Goal: Task Accomplishment & Management: Manage account settings

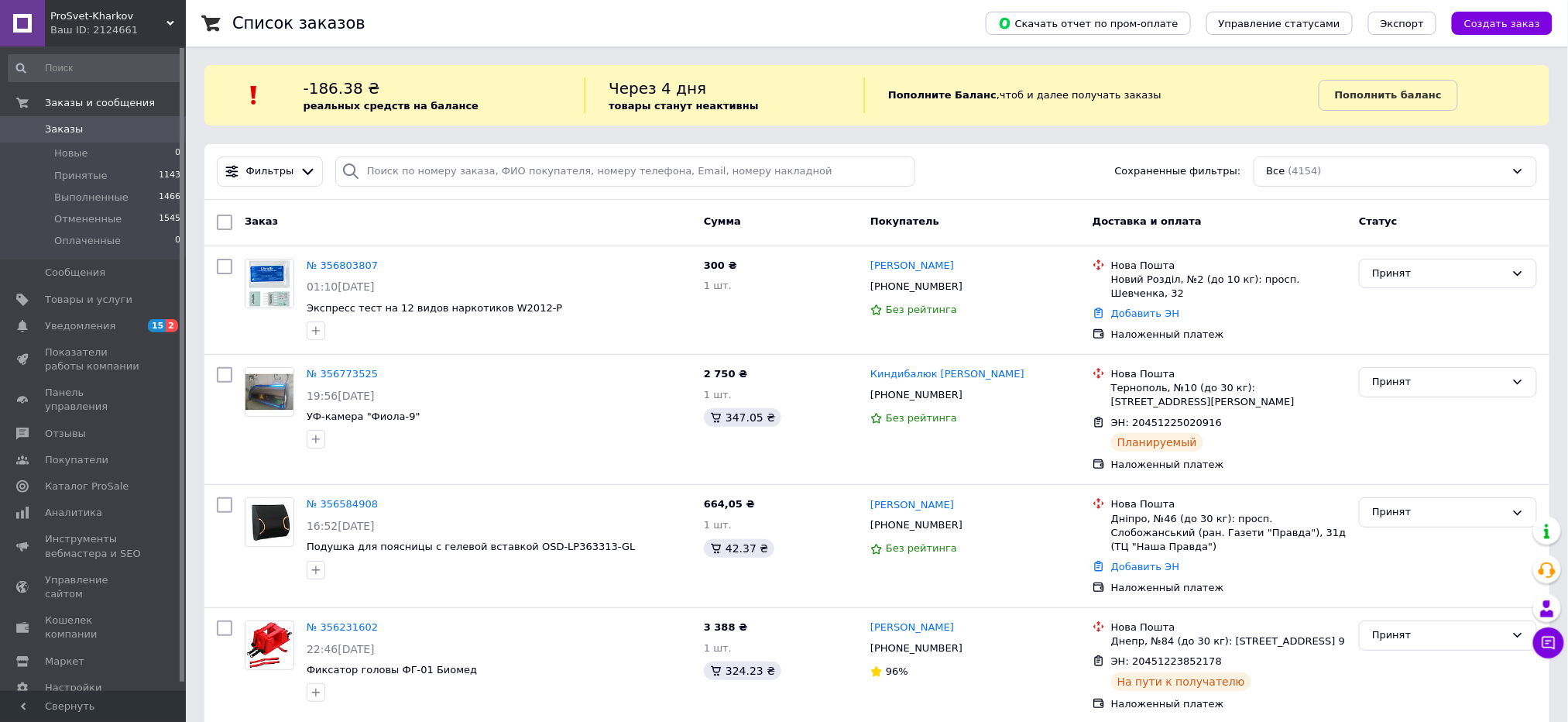
click at [143, 23] on div "Ваш ID: 2124661" at bounding box center [118, 30] width 135 height 14
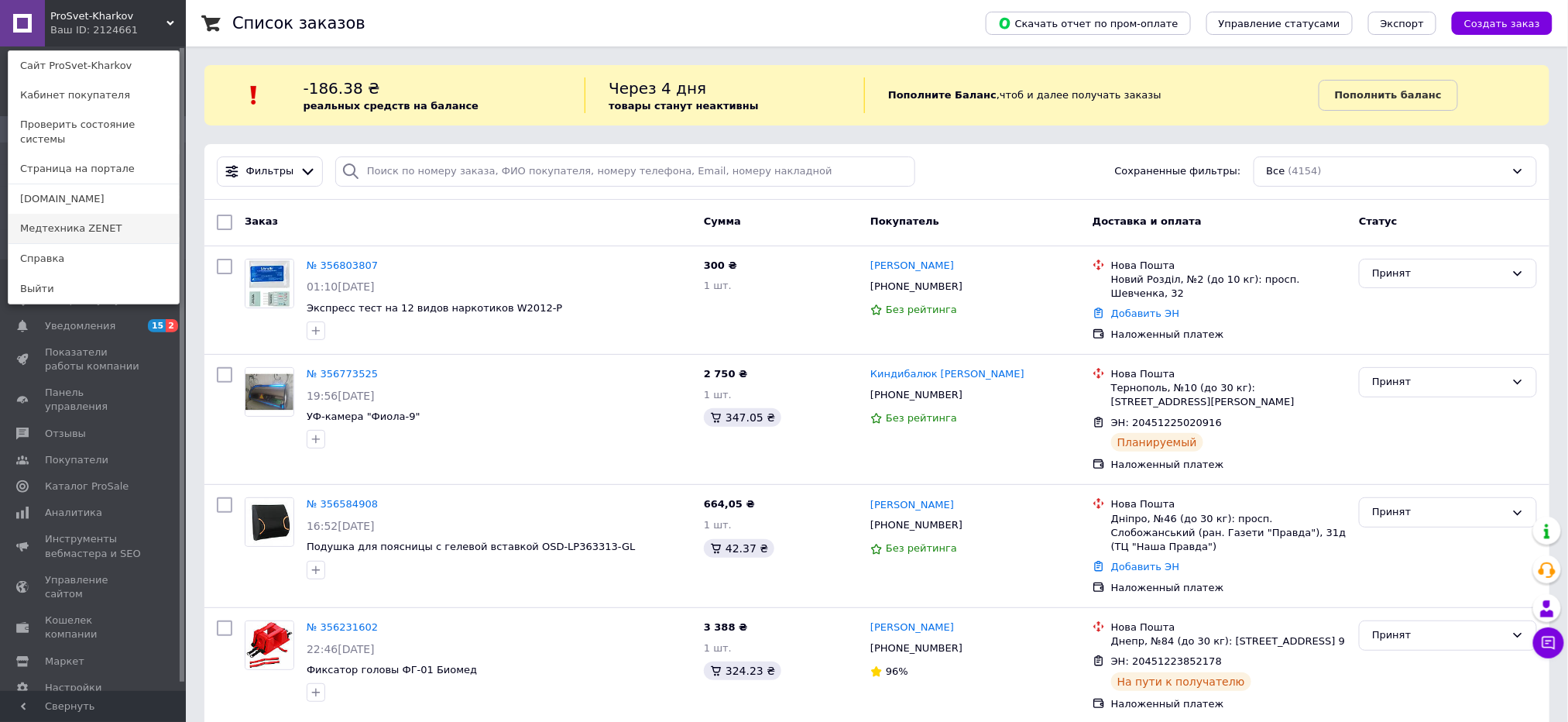
click at [94, 214] on link "Медтехника ZENET" at bounding box center [94, 228] width 170 height 29
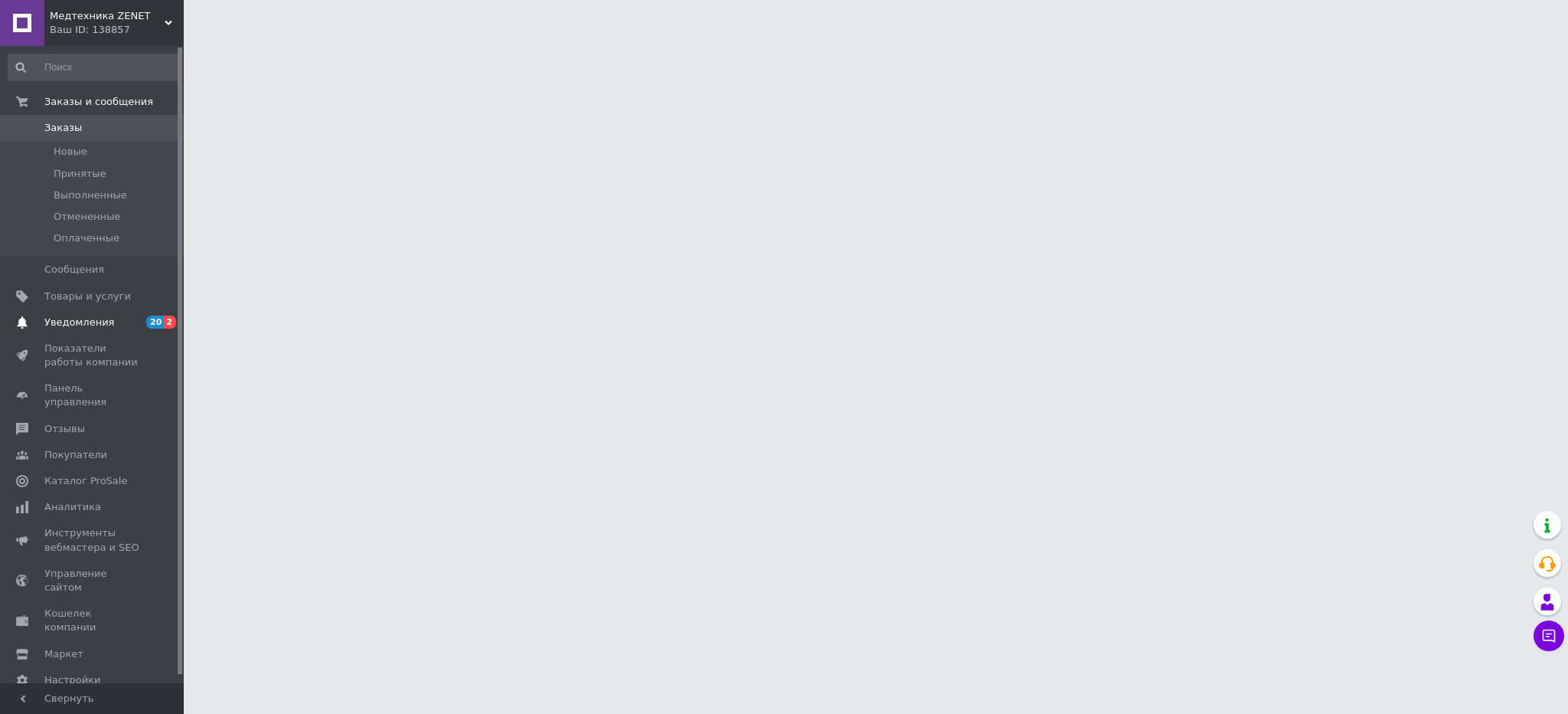
click at [137, 318] on span "Уведомления" at bounding box center [93, 322] width 97 height 14
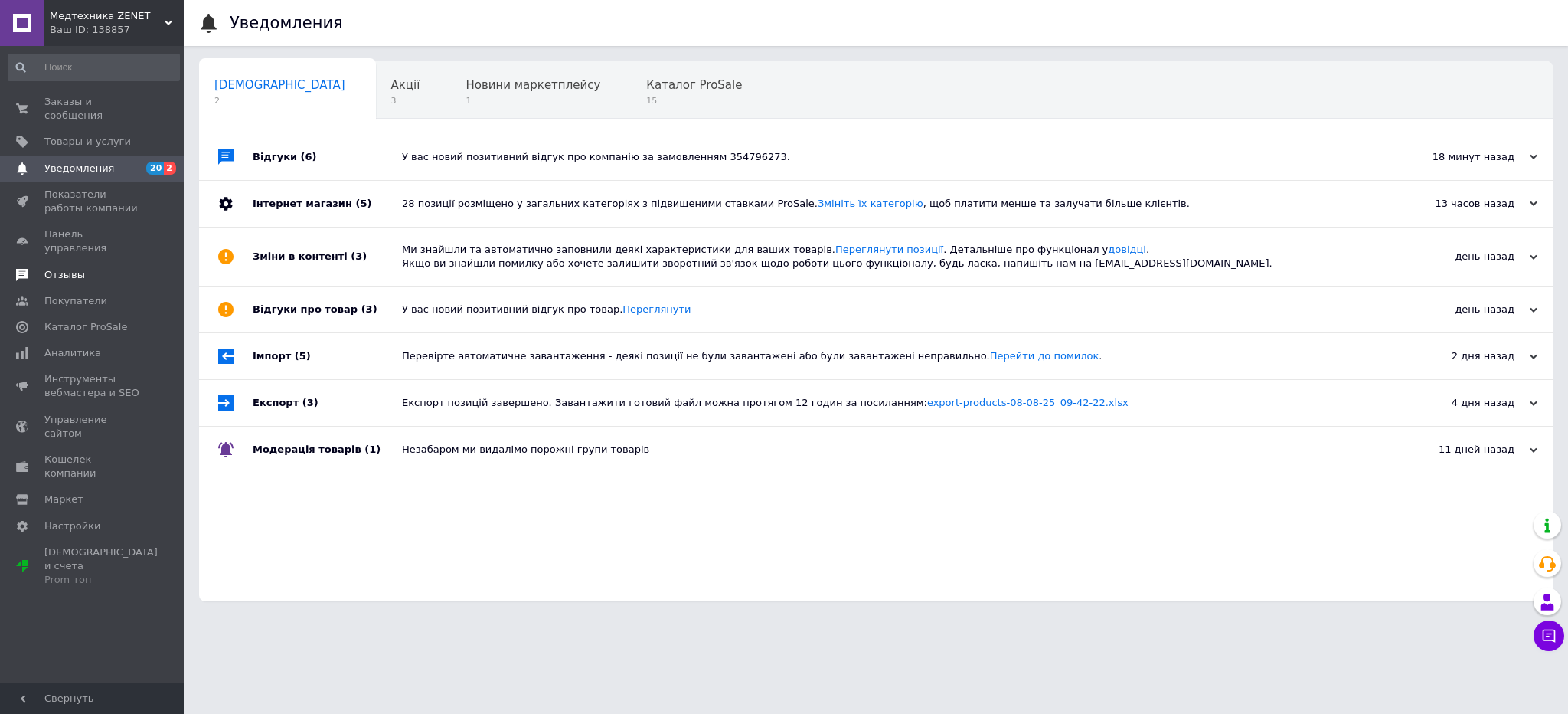
click at [121, 262] on link "Отзывы" at bounding box center [93, 275] width 188 height 26
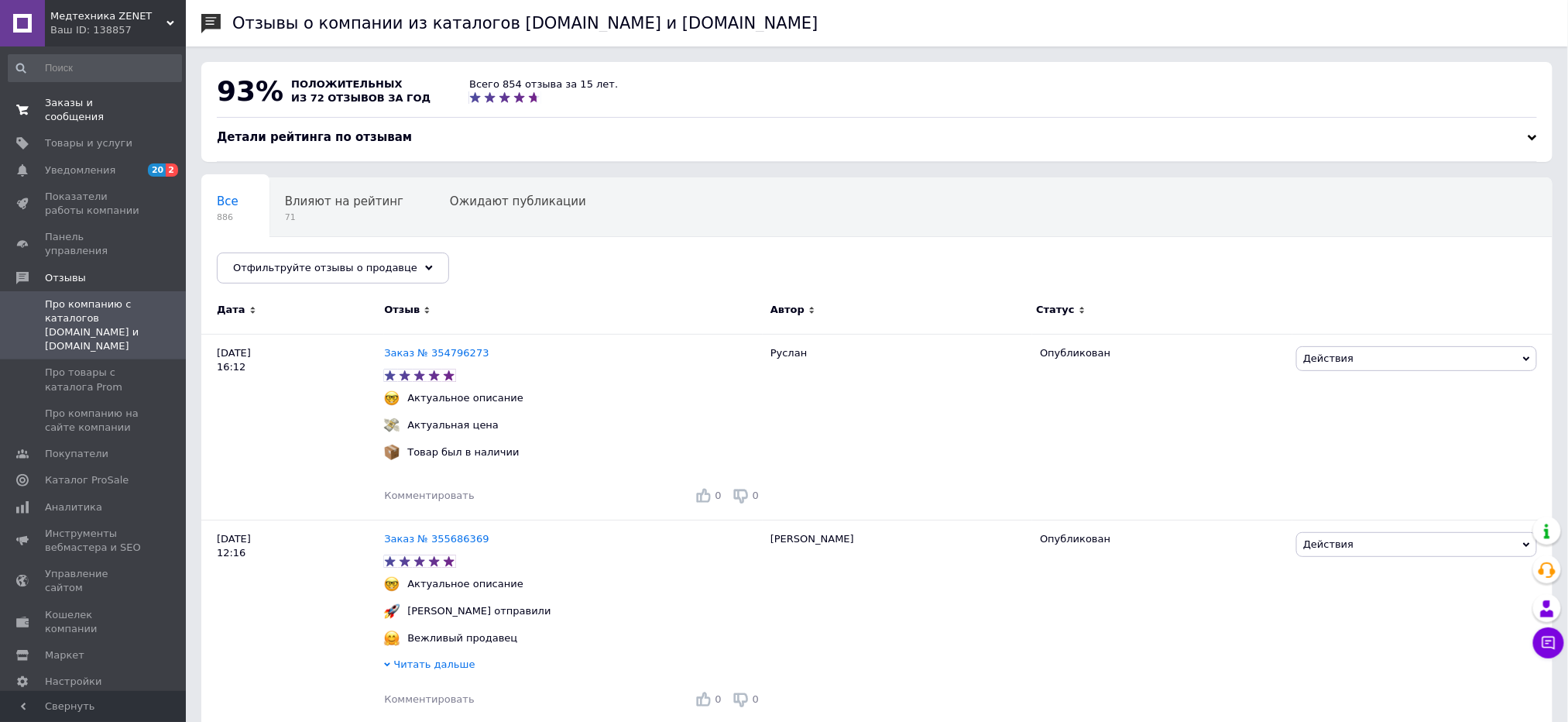
click at [140, 99] on span "Заказы и сообщения" at bounding box center [94, 109] width 99 height 28
